Goal: Task Accomplishment & Management: Complete application form

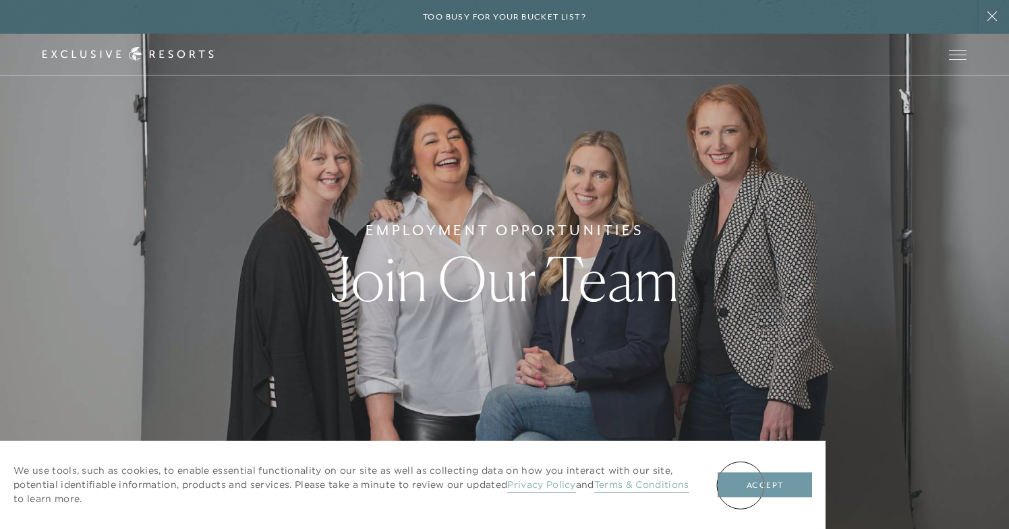
click at [741, 486] on button "Accept" at bounding box center [765, 486] width 94 height 26
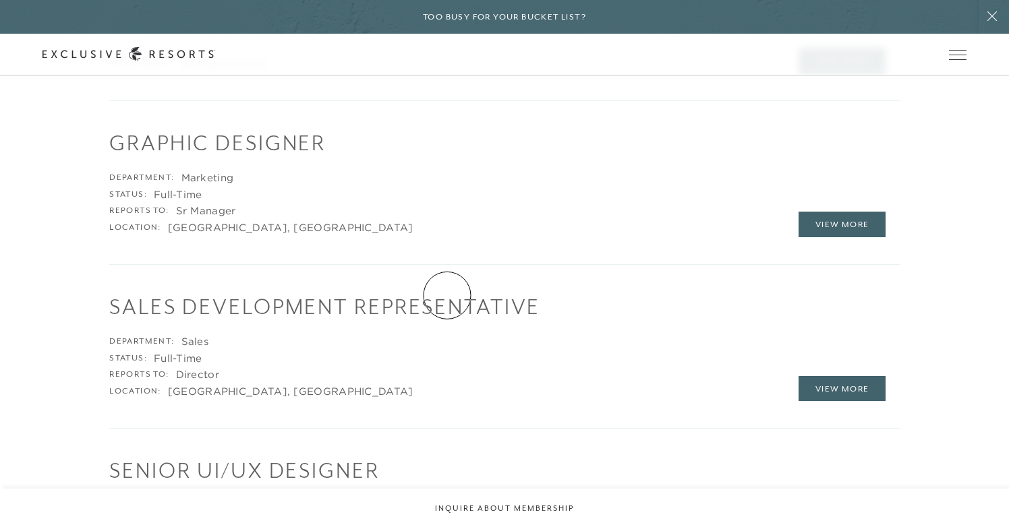
scroll to position [2065, 0]
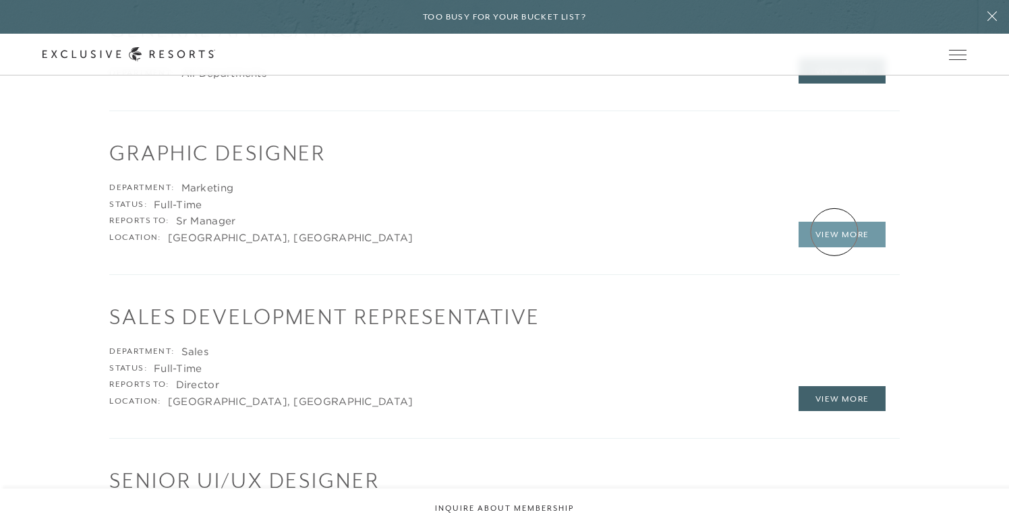
click at [834, 232] on link "View More" at bounding box center [843, 235] width 88 height 26
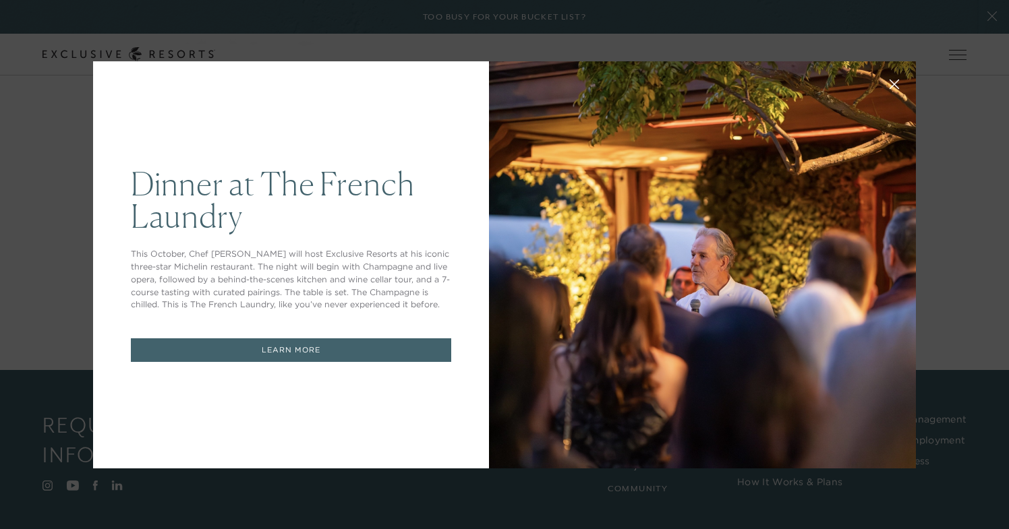
click at [896, 76] on button at bounding box center [894, 83] width 32 height 32
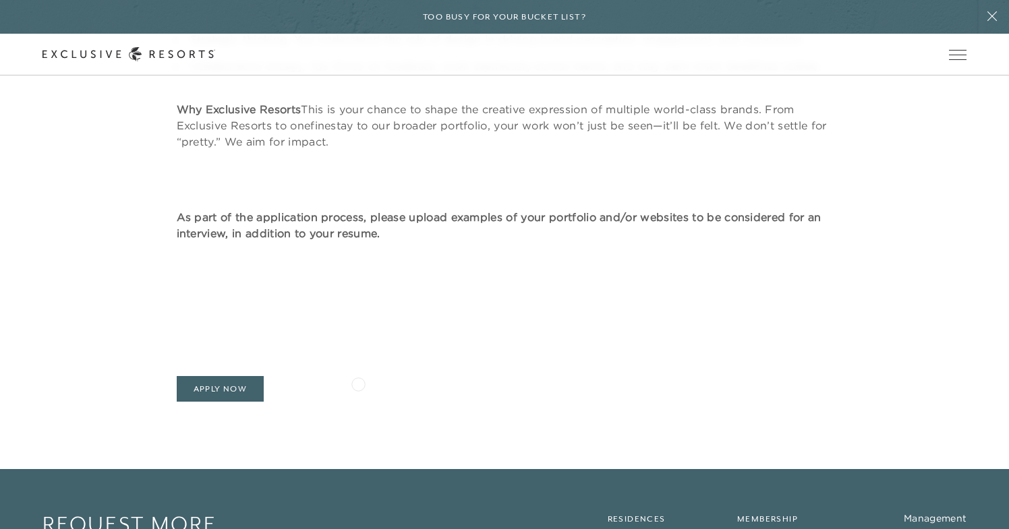
scroll to position [1128, 0]
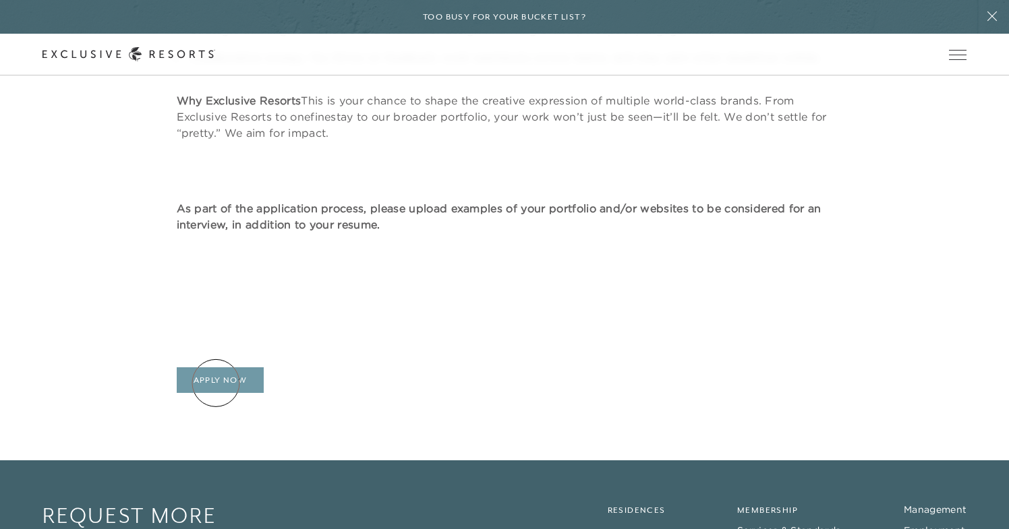
click at [216, 383] on link "Apply Now" at bounding box center [221, 381] width 88 height 26
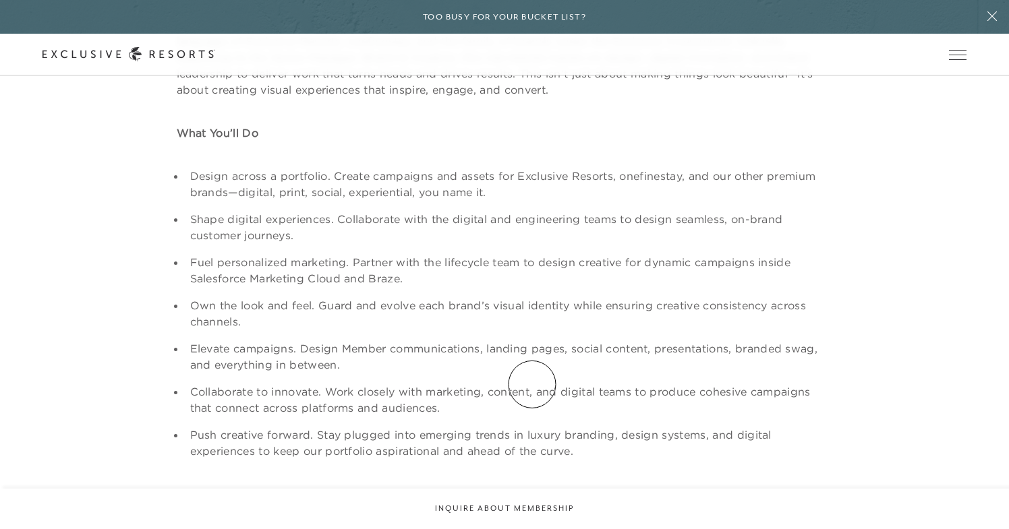
scroll to position [0, 0]
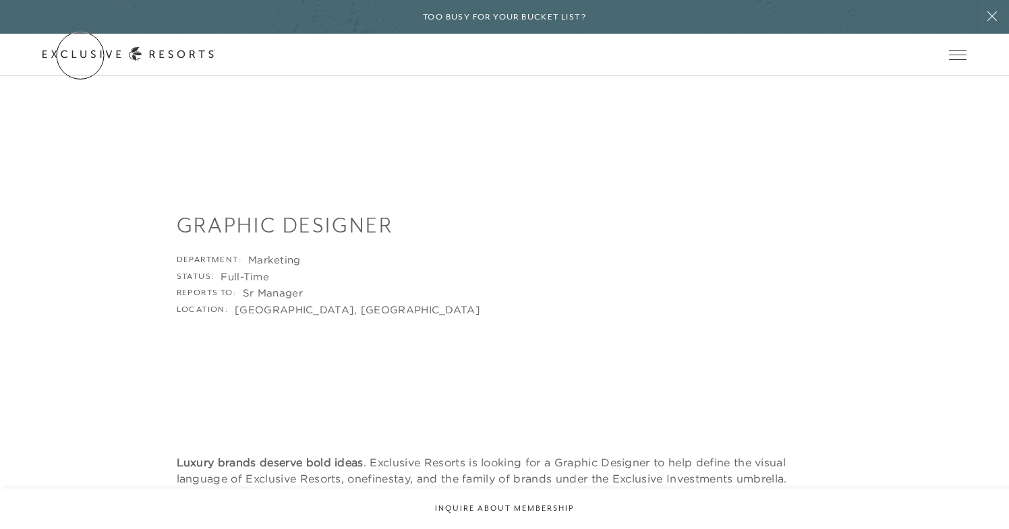
click at [0, 0] on link "Get Started" at bounding box center [0, 0] width 0 height 0
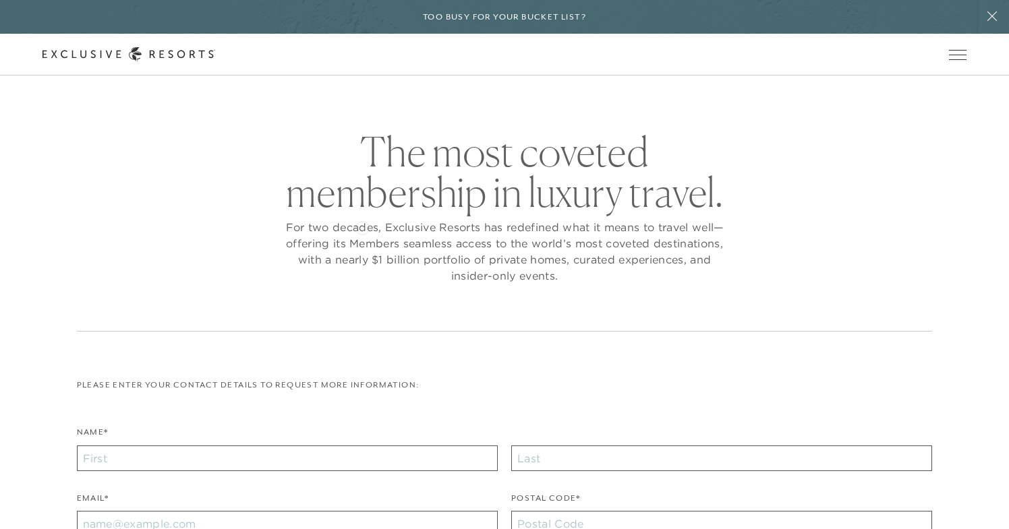
scroll to position [12, 0]
click at [490, 18] on h6 "Too busy for your bucket list?" at bounding box center [504, 17] width 163 height 13
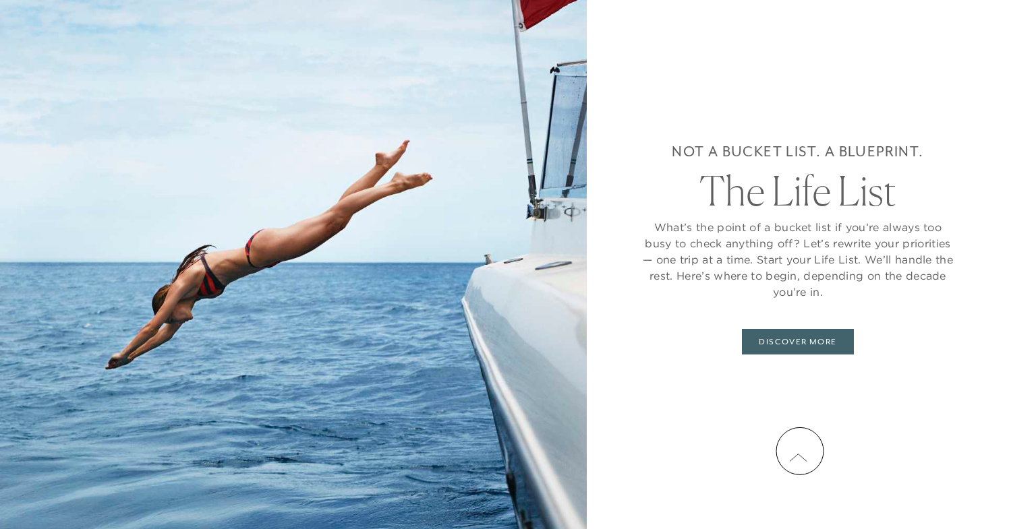
click at [800, 451] on button at bounding box center [798, 459] width 34 height 34
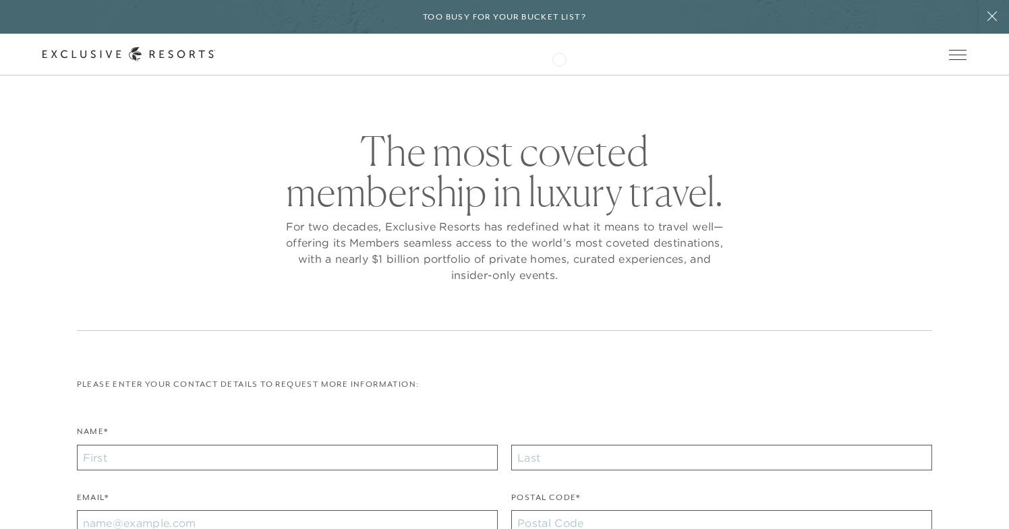
scroll to position [0, 0]
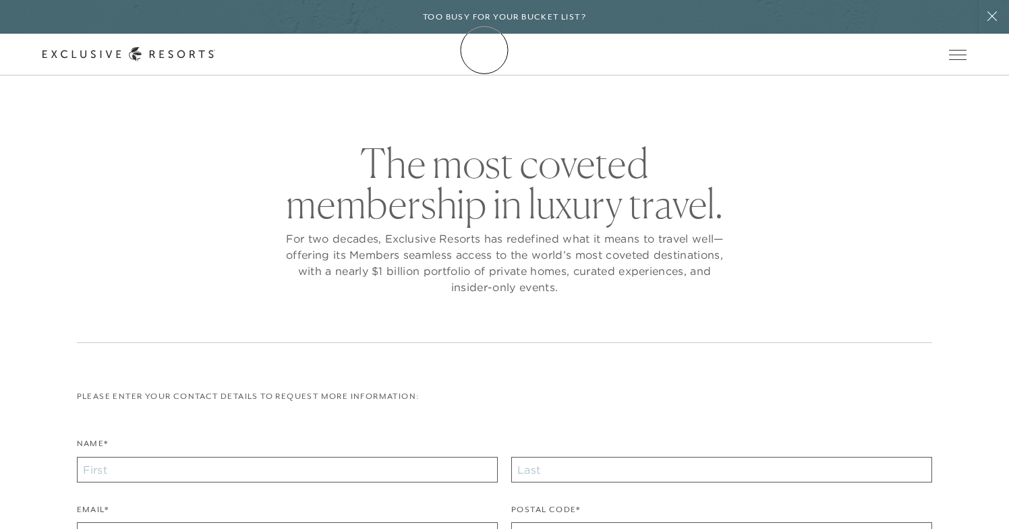
click at [215, 51] on icon at bounding box center [128, 54] width 173 height 14
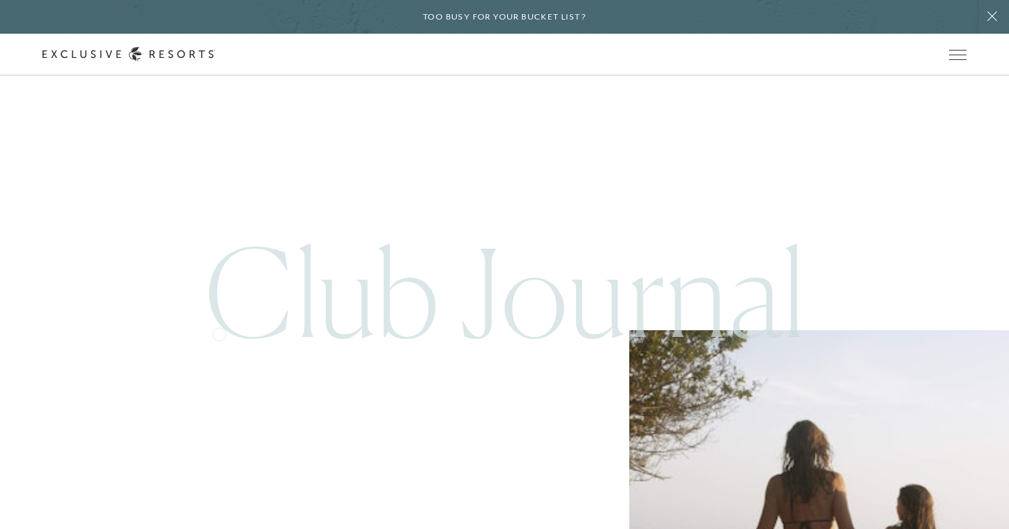
scroll to position [5017, 0]
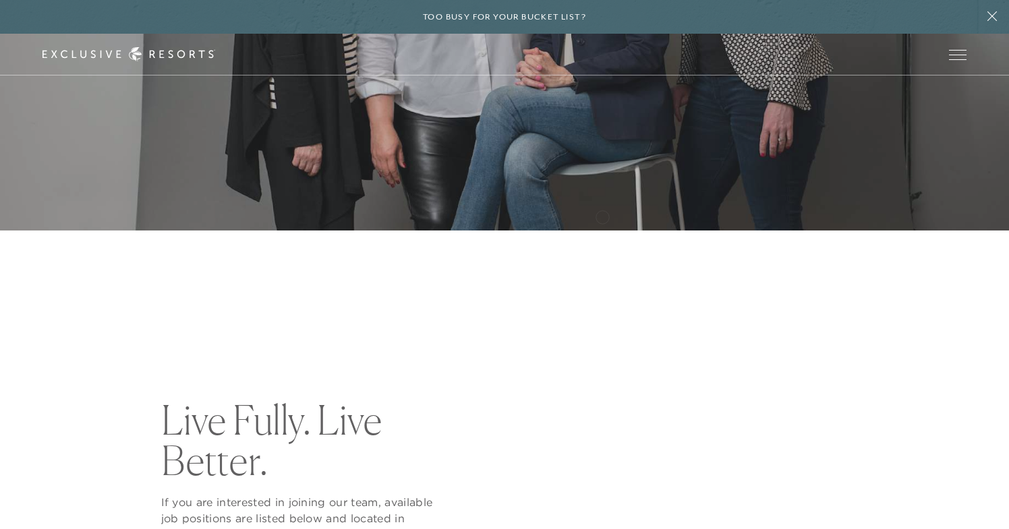
scroll to position [473, 0]
